Goal: Go to known website

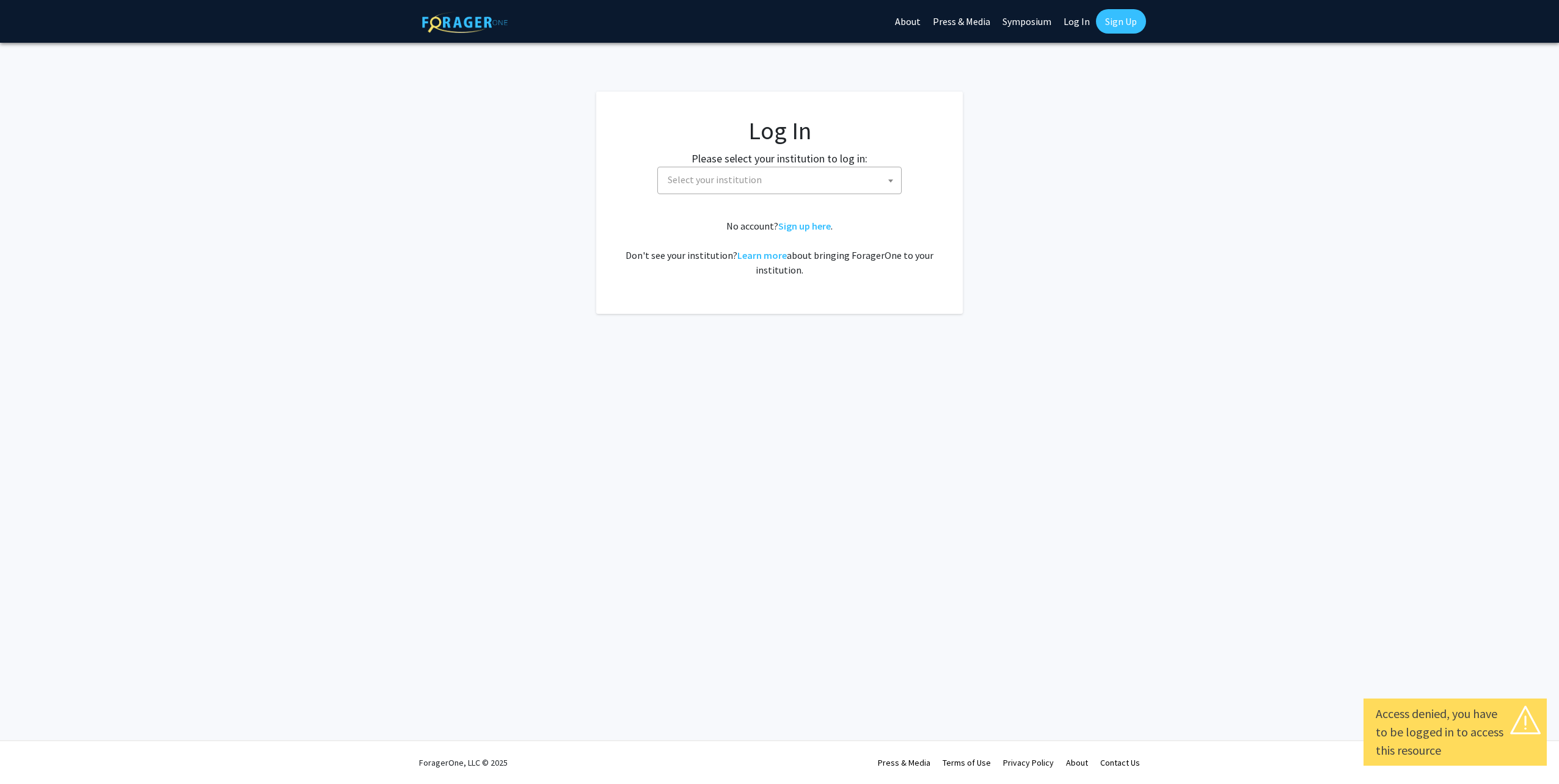
select select
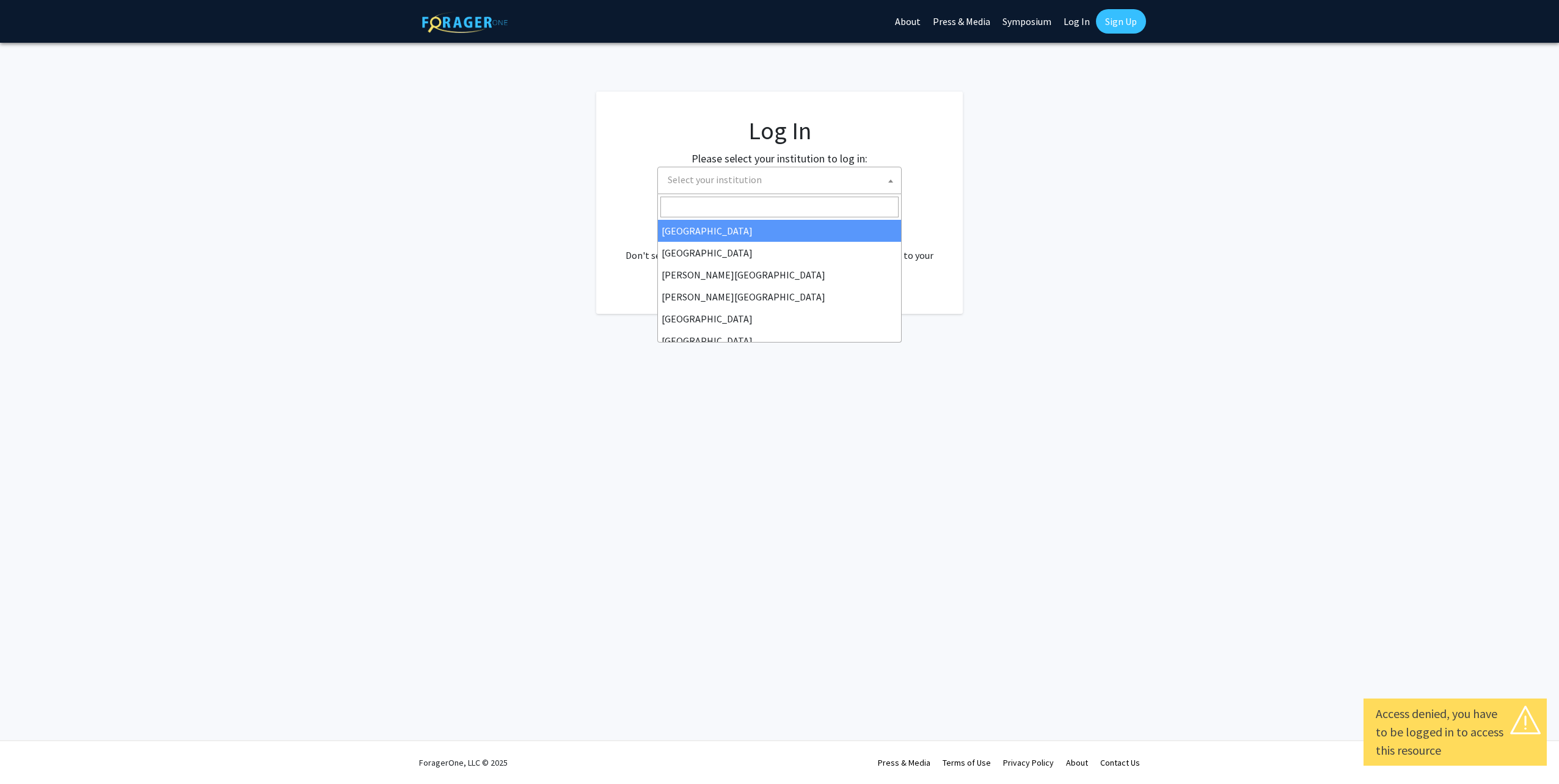
click at [890, 185] on span at bounding box center [891, 181] width 12 height 27
click at [1201, 181] on fg-login "Log In Please select your institution to log in: Baylor University Brandeis Uni…" at bounding box center [779, 203] width 1559 height 222
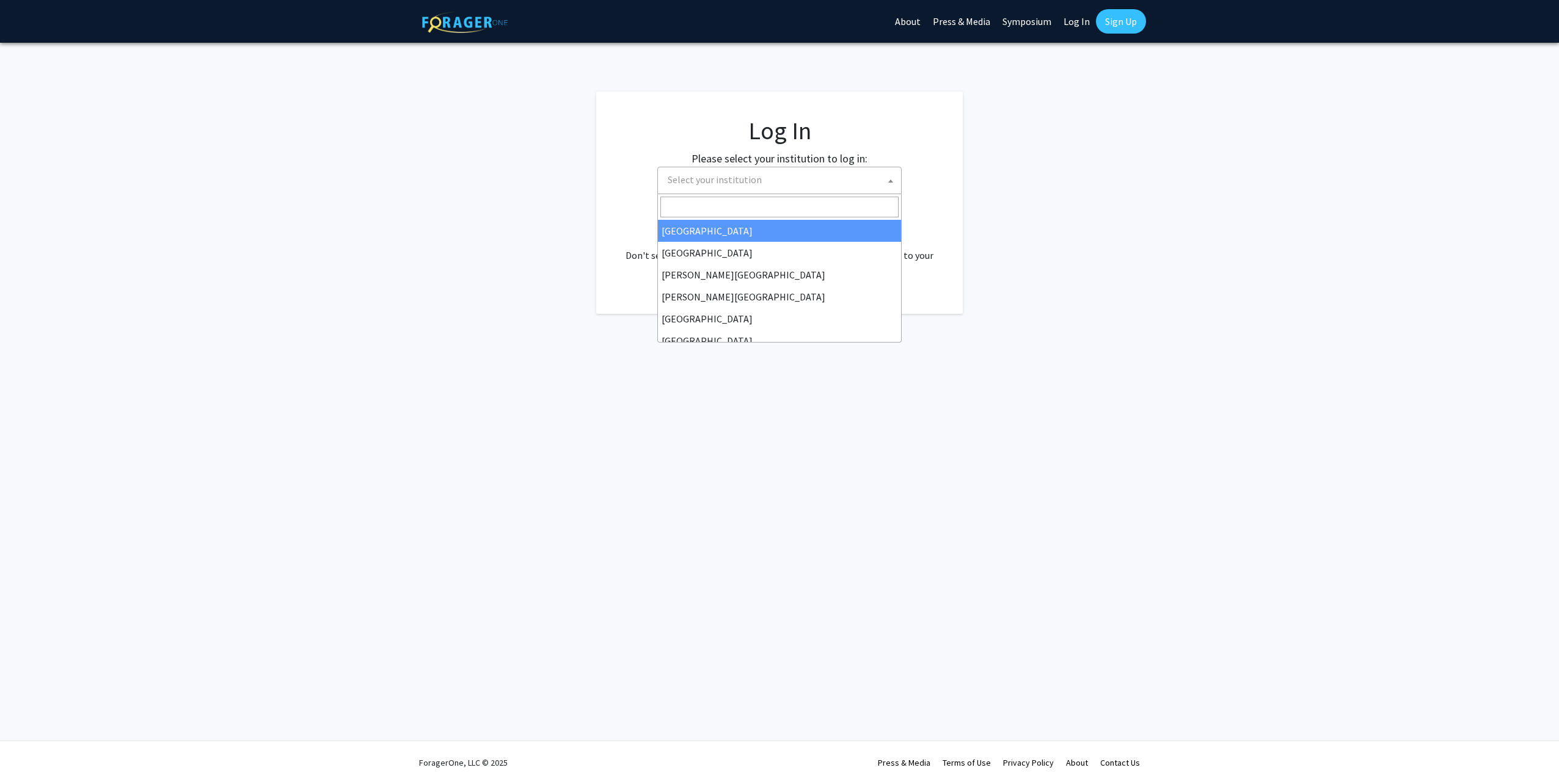
click at [886, 178] on span at bounding box center [891, 181] width 12 height 27
click at [832, 210] on input "Search" at bounding box center [779, 207] width 239 height 21
type input "university of kentucky"
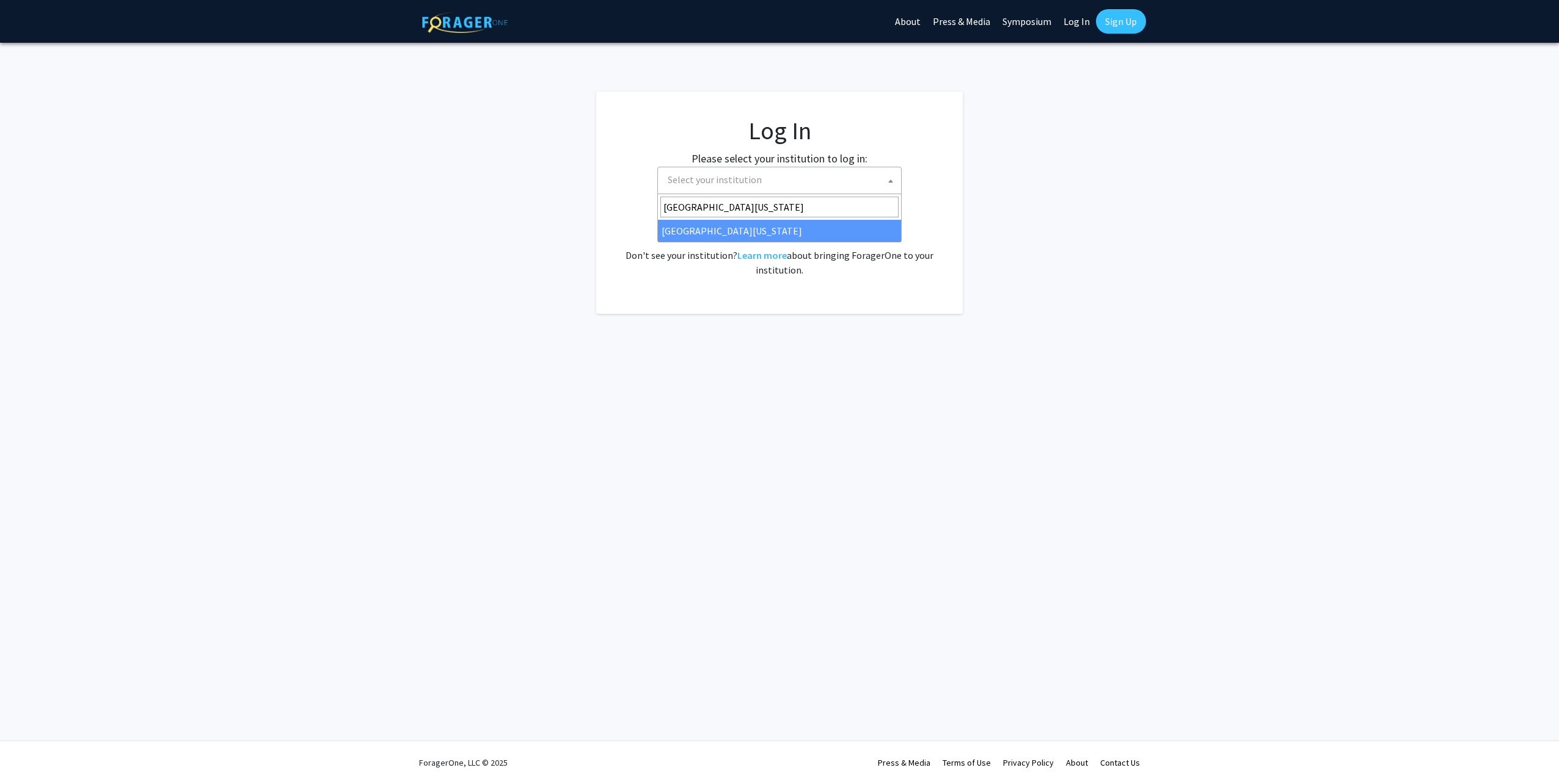
select select "13"
